Goal: Obtain resource: Download file/media

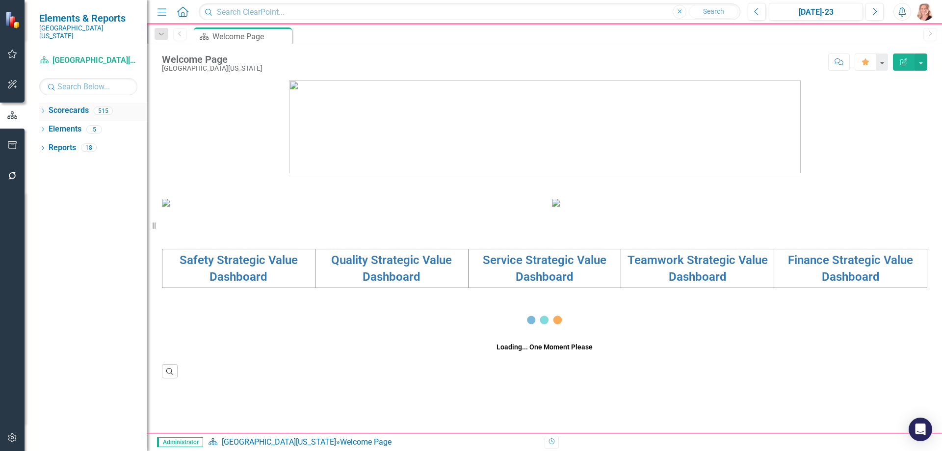
click at [42, 109] on icon "Dropdown" at bounding box center [42, 111] width 7 height 5
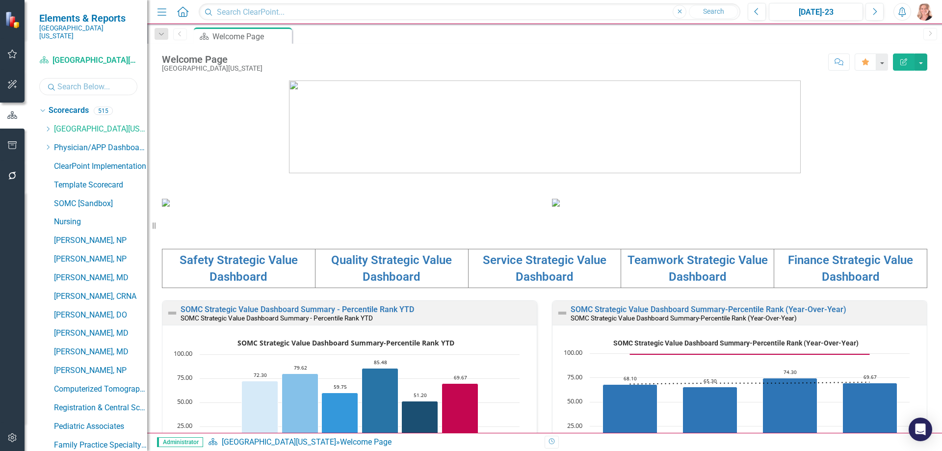
click at [83, 79] on input "text" at bounding box center [88, 86] width 98 height 17
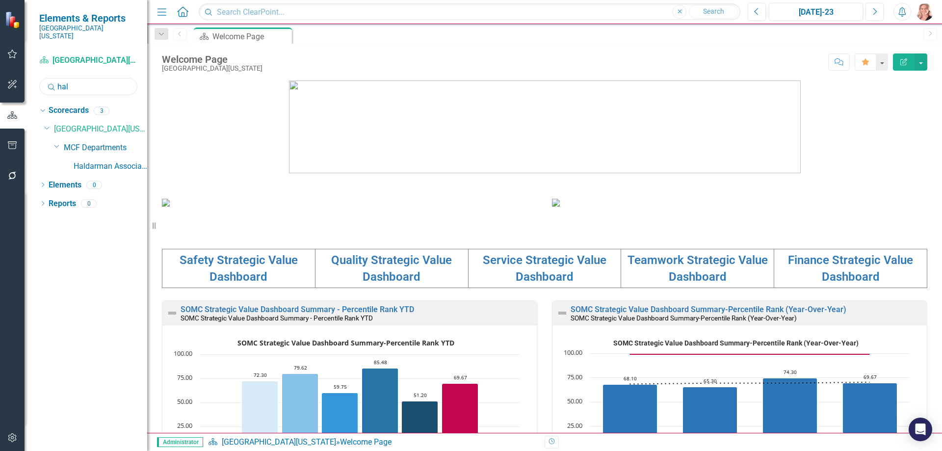
type input "hal"
click at [13, 144] on icon "button" at bounding box center [12, 145] width 10 height 8
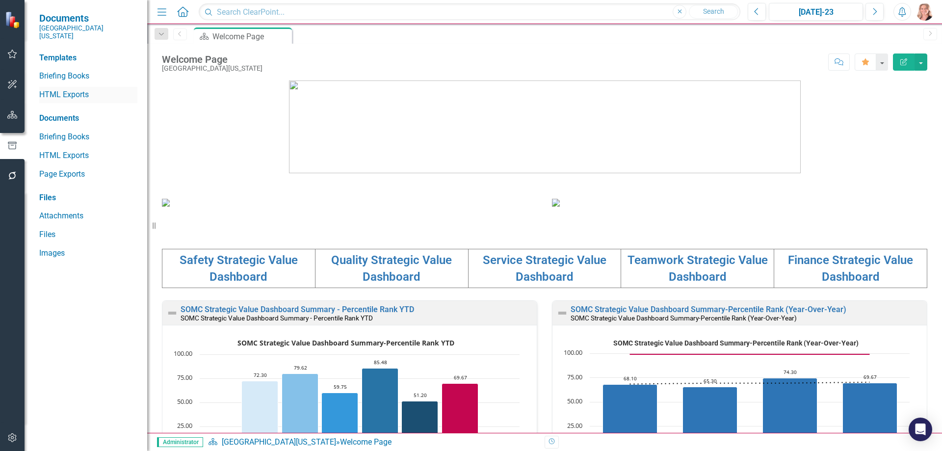
click at [70, 89] on link "HTML Exports" at bounding box center [88, 94] width 98 height 11
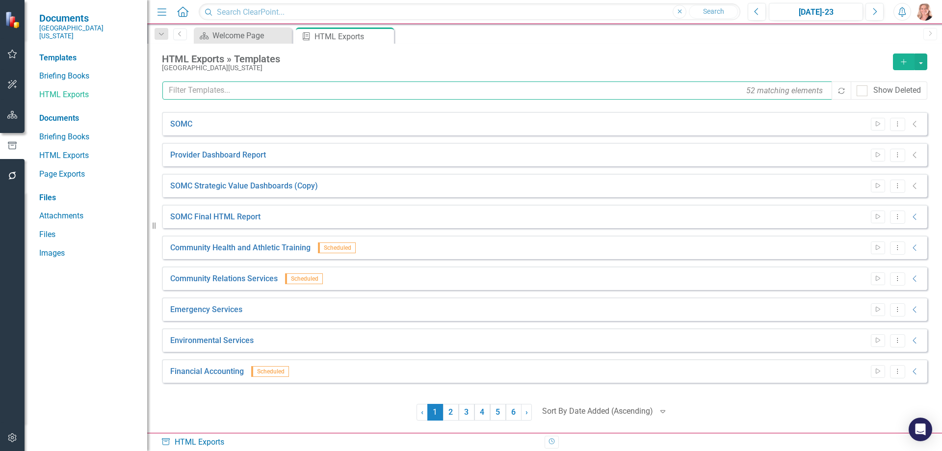
click at [353, 91] on input "text" at bounding box center [497, 90] width 671 height 18
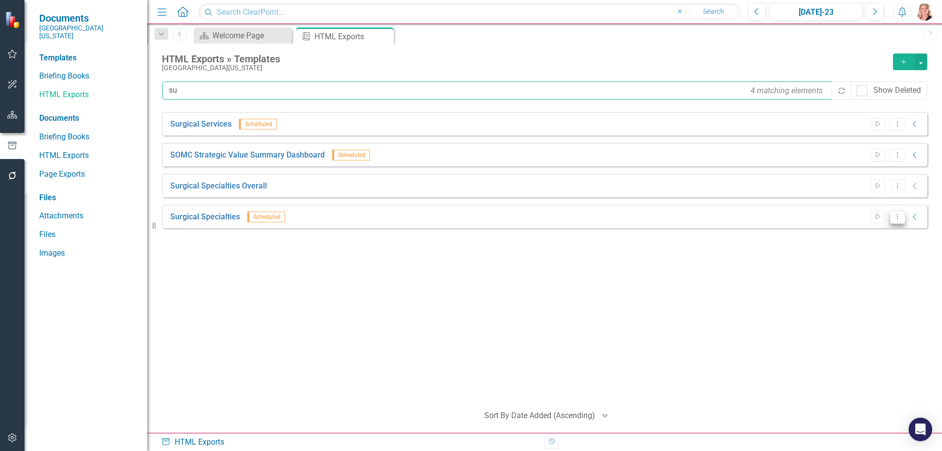
type input "su"
click at [902, 217] on icon "Dropdown Menu" at bounding box center [898, 217] width 8 height 6
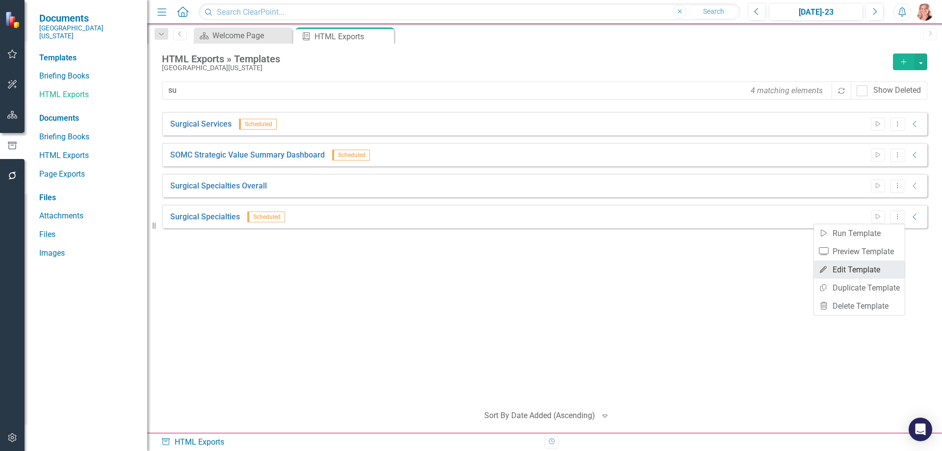
click at [872, 272] on link "Edit Edit Template" at bounding box center [859, 270] width 91 height 18
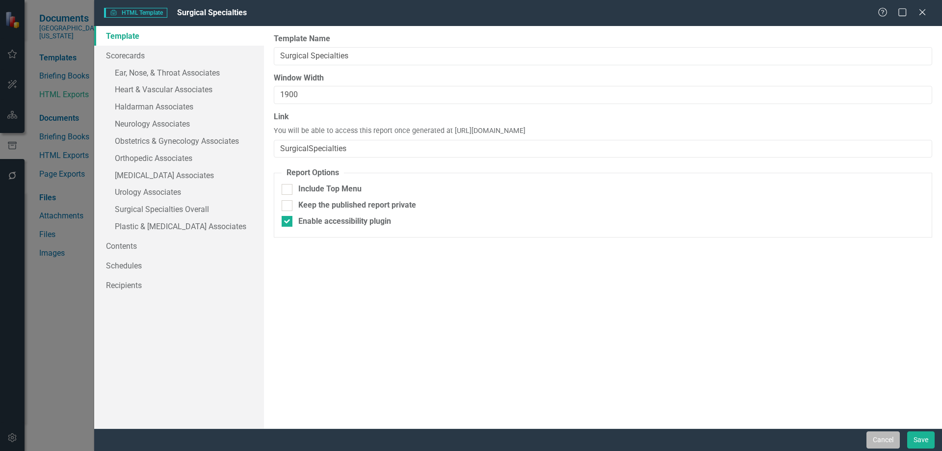
click at [879, 439] on button "Cancel" at bounding box center [883, 439] width 33 height 17
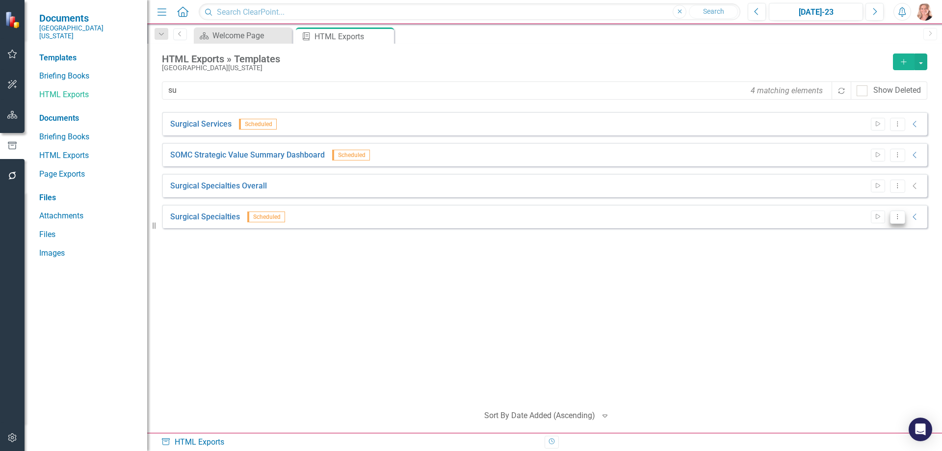
click at [901, 217] on icon "Dropdown Menu" at bounding box center [898, 217] width 8 height 6
click at [877, 238] on link "Start Run Template" at bounding box center [859, 233] width 91 height 18
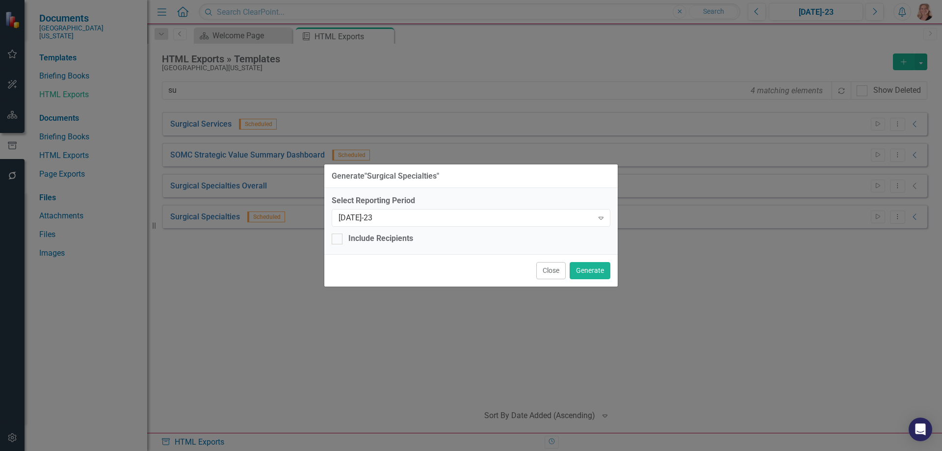
click at [602, 208] on div "Select Reporting Period [DATE]-23 Expand" at bounding box center [471, 210] width 279 height 30
click at [599, 221] on icon "Expand" at bounding box center [601, 218] width 10 height 8
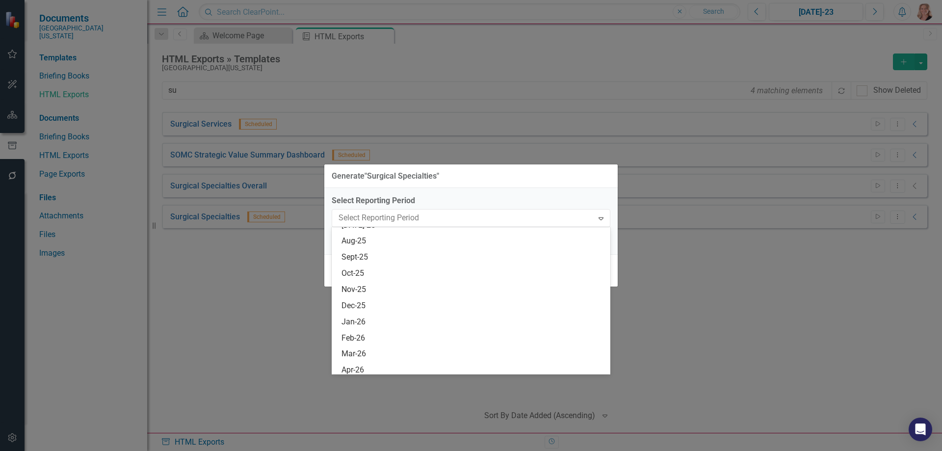
scroll to position [763, 0]
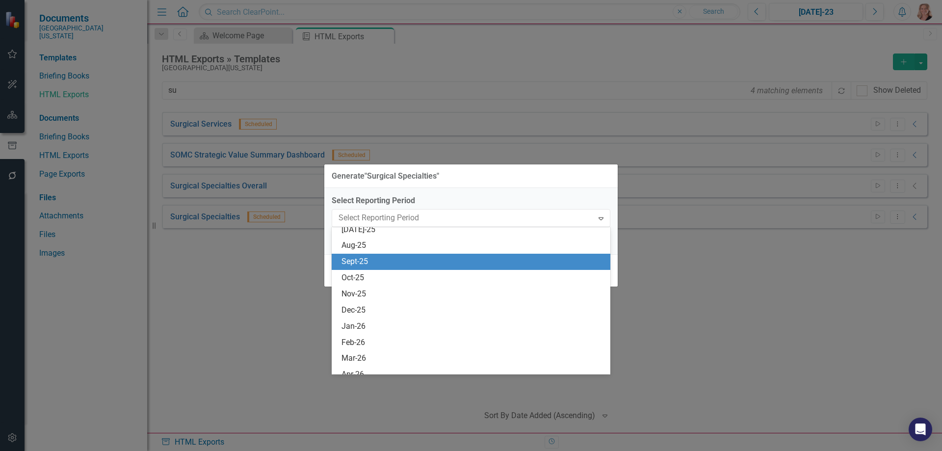
click at [433, 263] on div "Sept-25" at bounding box center [473, 261] width 263 height 11
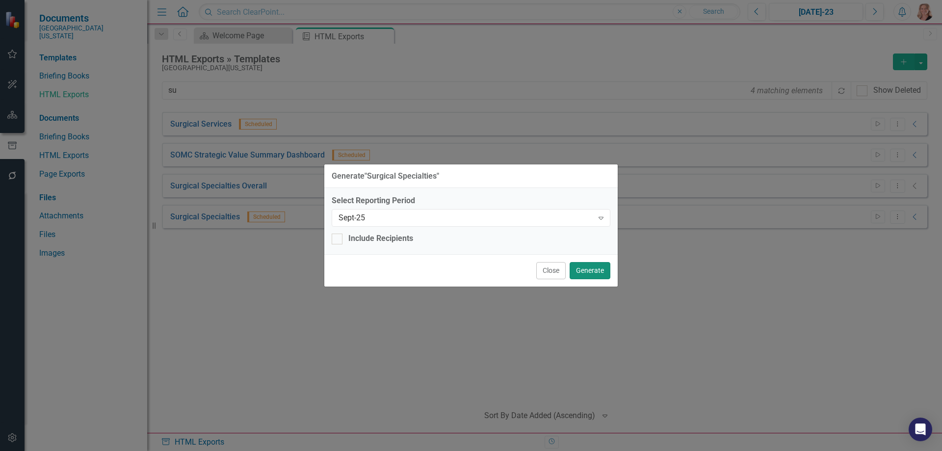
click at [601, 274] on button "Generate" at bounding box center [590, 270] width 41 height 17
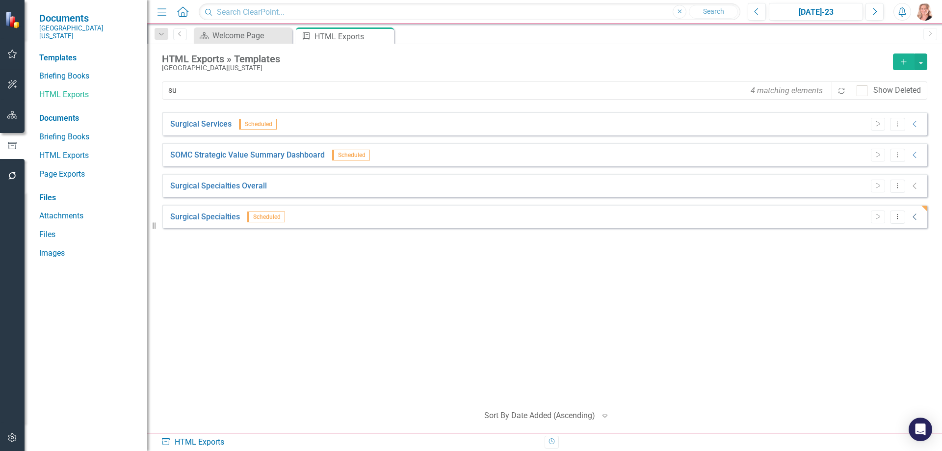
click at [917, 217] on icon "Collapse" at bounding box center [916, 217] width 10 height 8
click at [897, 218] on icon "Dropdown Menu" at bounding box center [898, 217] width 8 height 6
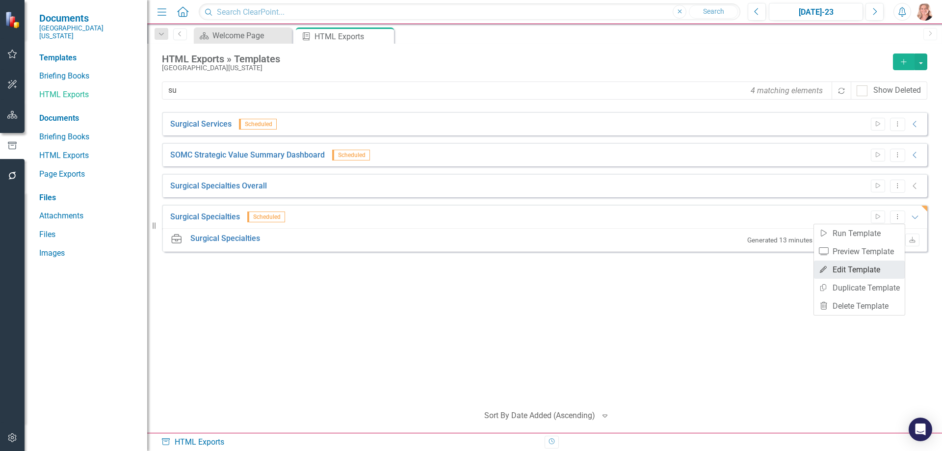
click at [842, 272] on link "Edit Edit Template" at bounding box center [859, 270] width 91 height 18
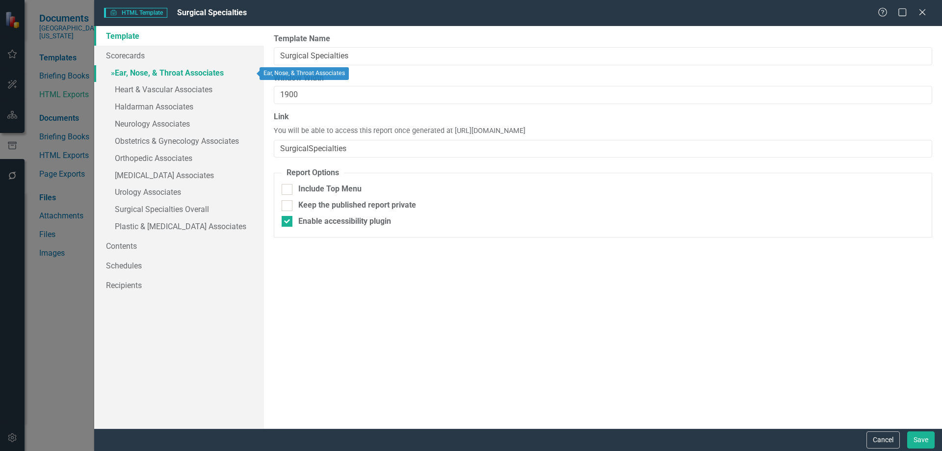
click at [152, 66] on link "» Ear, Nose, & Throat Associates" at bounding box center [179, 73] width 170 height 17
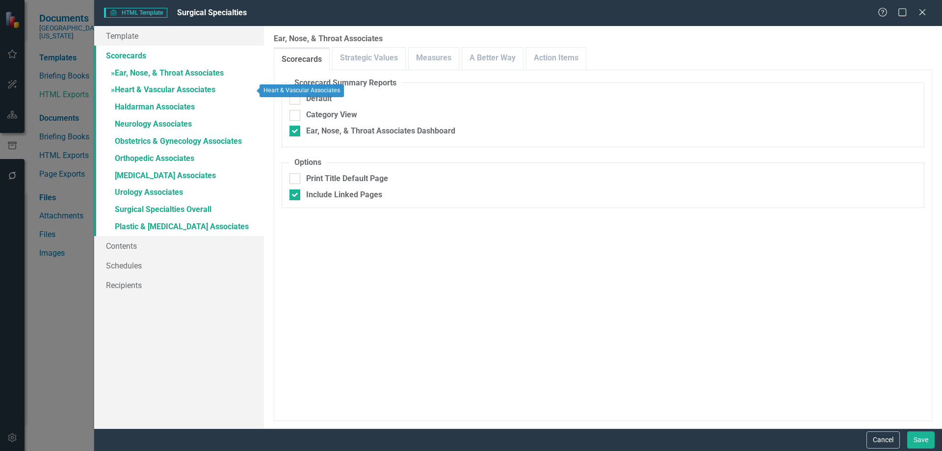
click at [143, 86] on link "» Heart & Vascular Associates" at bounding box center [179, 90] width 170 height 17
click at [137, 107] on link "» Haldarman Associates" at bounding box center [179, 107] width 170 height 17
click at [136, 122] on link "» Neurology Associates" at bounding box center [179, 124] width 170 height 17
click at [893, 444] on button "Cancel" at bounding box center [883, 439] width 33 height 17
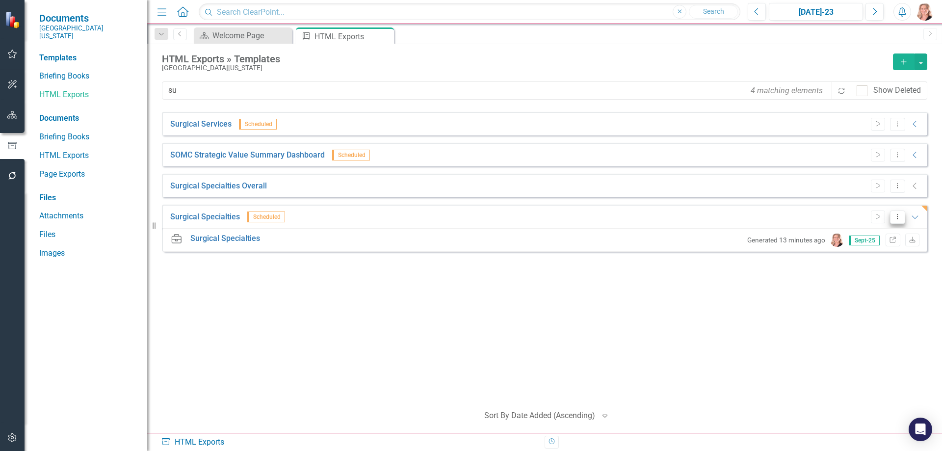
click at [897, 219] on icon "Dropdown Menu" at bounding box center [898, 217] width 8 height 6
click at [706, 330] on div "Surgical Services Scheduled Start Dropdown Menu Collapse HTML Surgical Services…" at bounding box center [545, 254] width 766 height 284
